Goal: Information Seeking & Learning: Check status

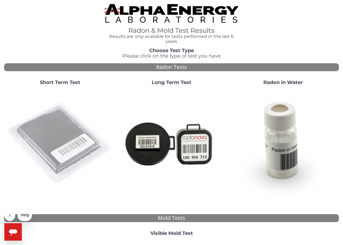
click at [58, 130] on img at bounding box center [59, 142] width 107 height 107
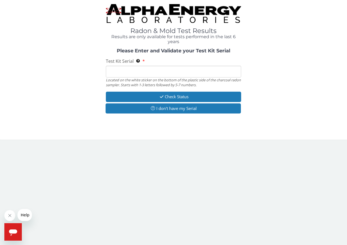
click at [154, 70] on input "Test Kit Serial Located on the white sticker on the bottom of the plastic side …" at bounding box center [174, 72] width 136 height 12
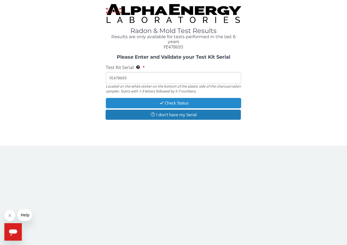
type input "FE478693"
click at [180, 102] on button "Check Status" at bounding box center [174, 103] width 136 height 10
